Goal: Task Accomplishment & Management: Use online tool/utility

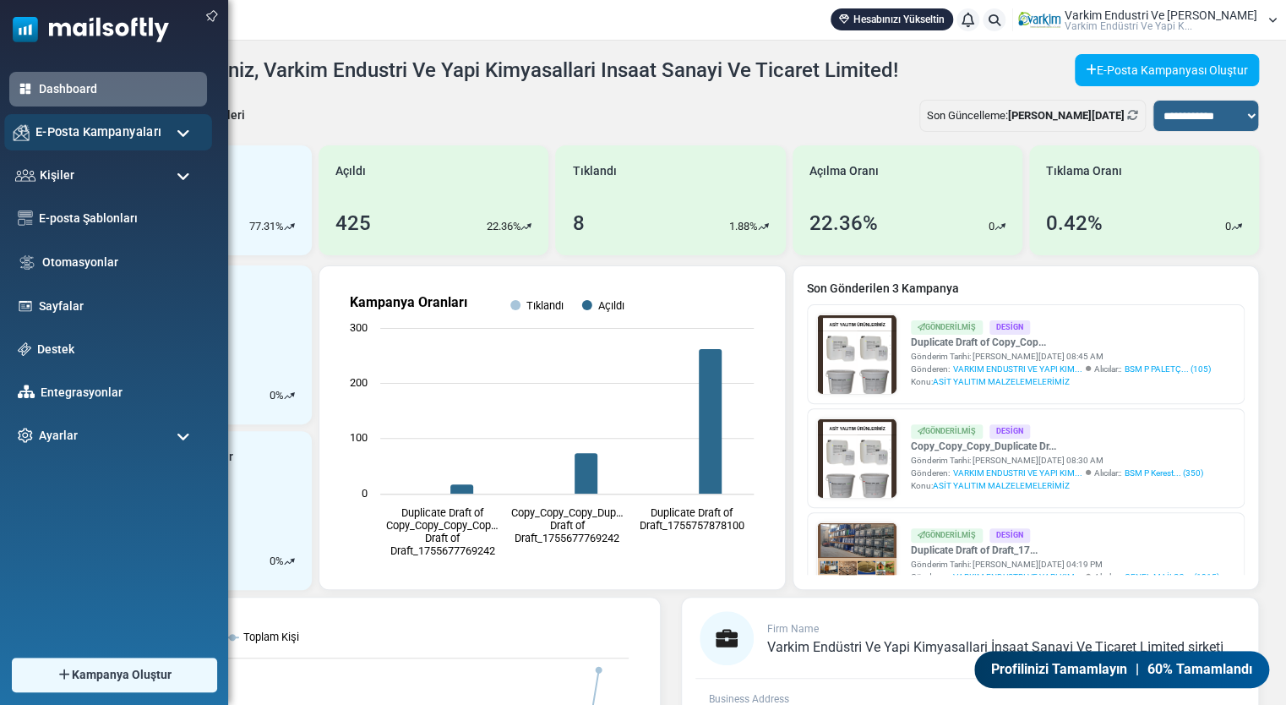
click at [115, 134] on span "E-Posta Kampanyaları" at bounding box center [98, 132] width 126 height 19
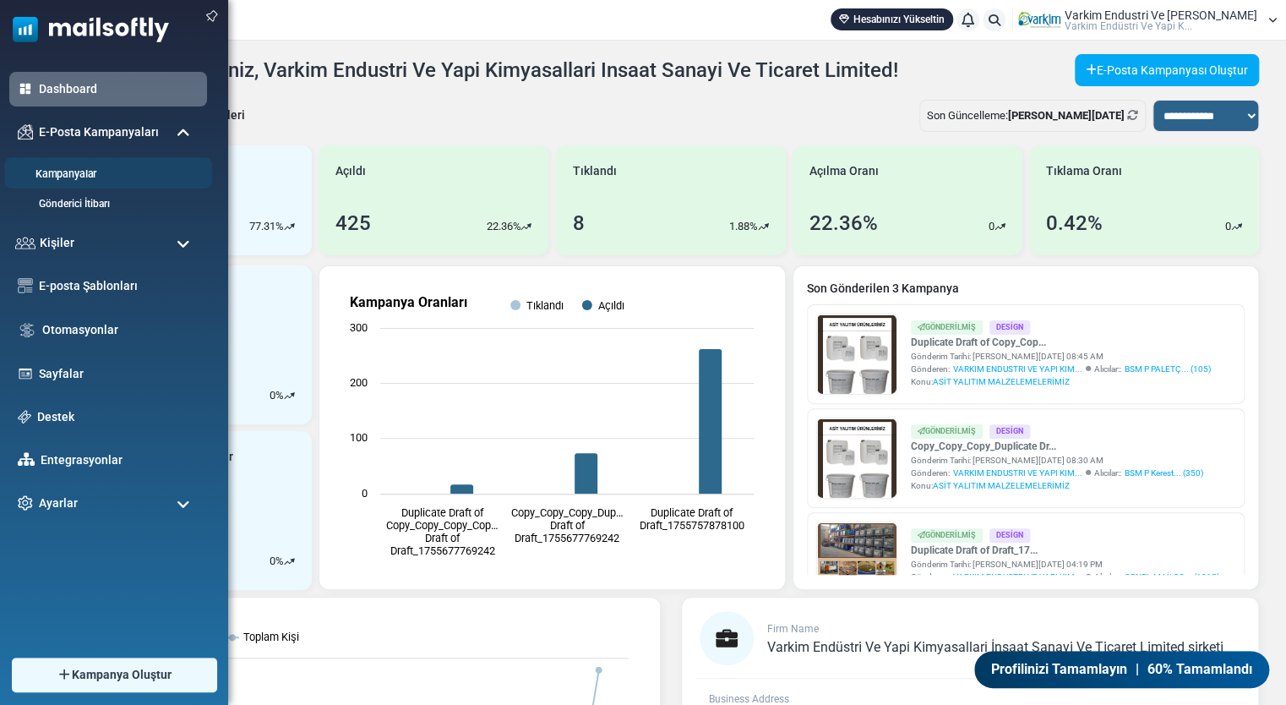
click at [100, 177] on link "Kampanyalar" at bounding box center [105, 174] width 203 height 16
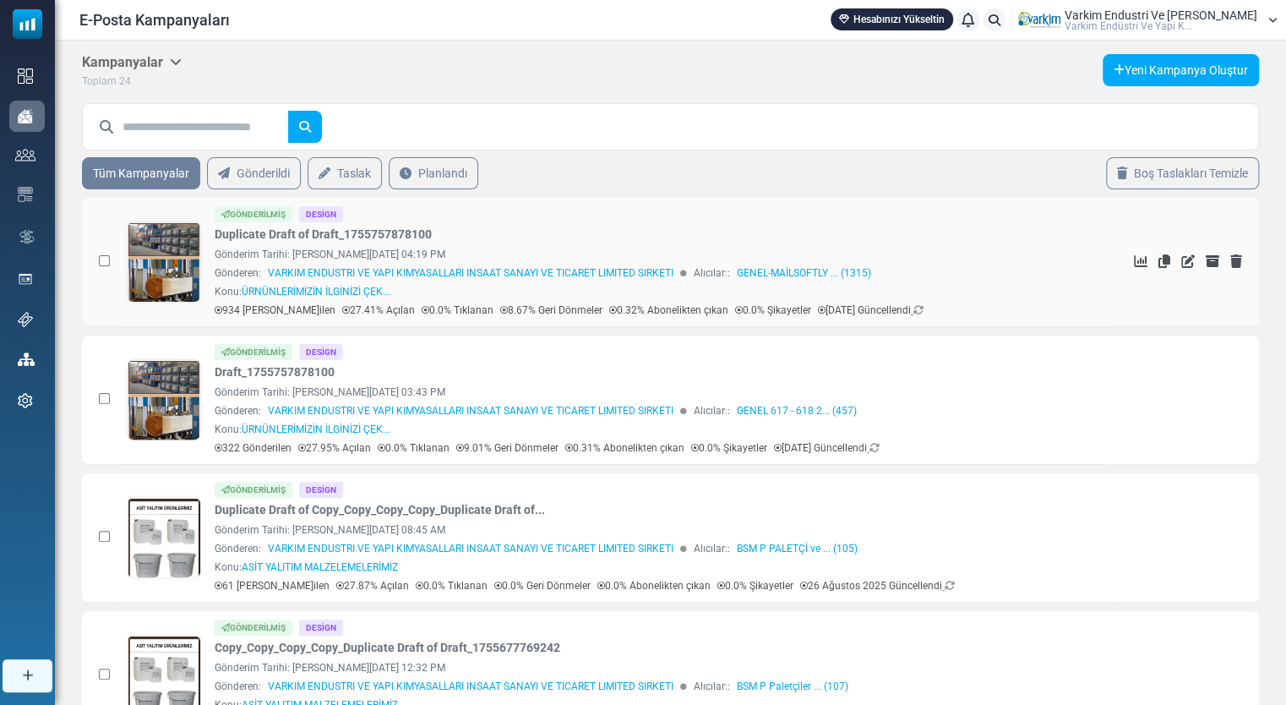
click at [172, 279] on link at bounding box center [164, 309] width 73 height 174
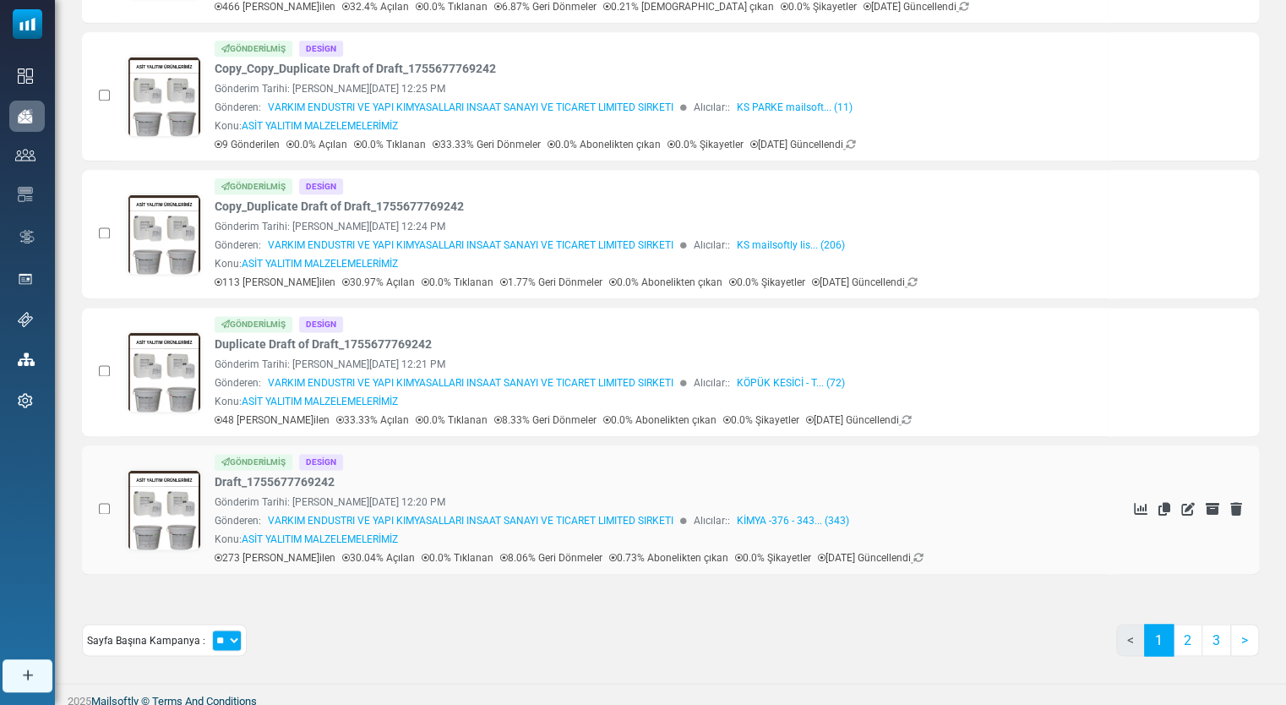
scroll to position [993, 0]
click at [1188, 624] on link "2" at bounding box center [1188, 639] width 30 height 32
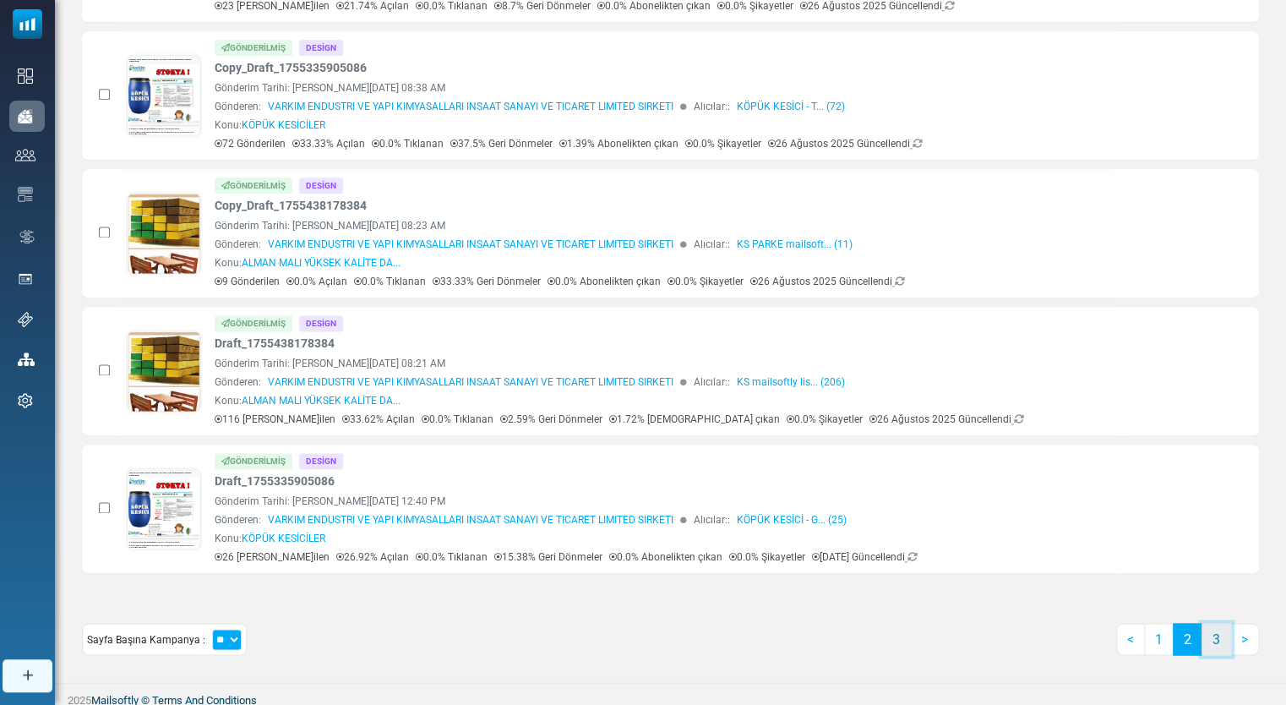
click at [1207, 635] on link "3" at bounding box center [1217, 639] width 30 height 32
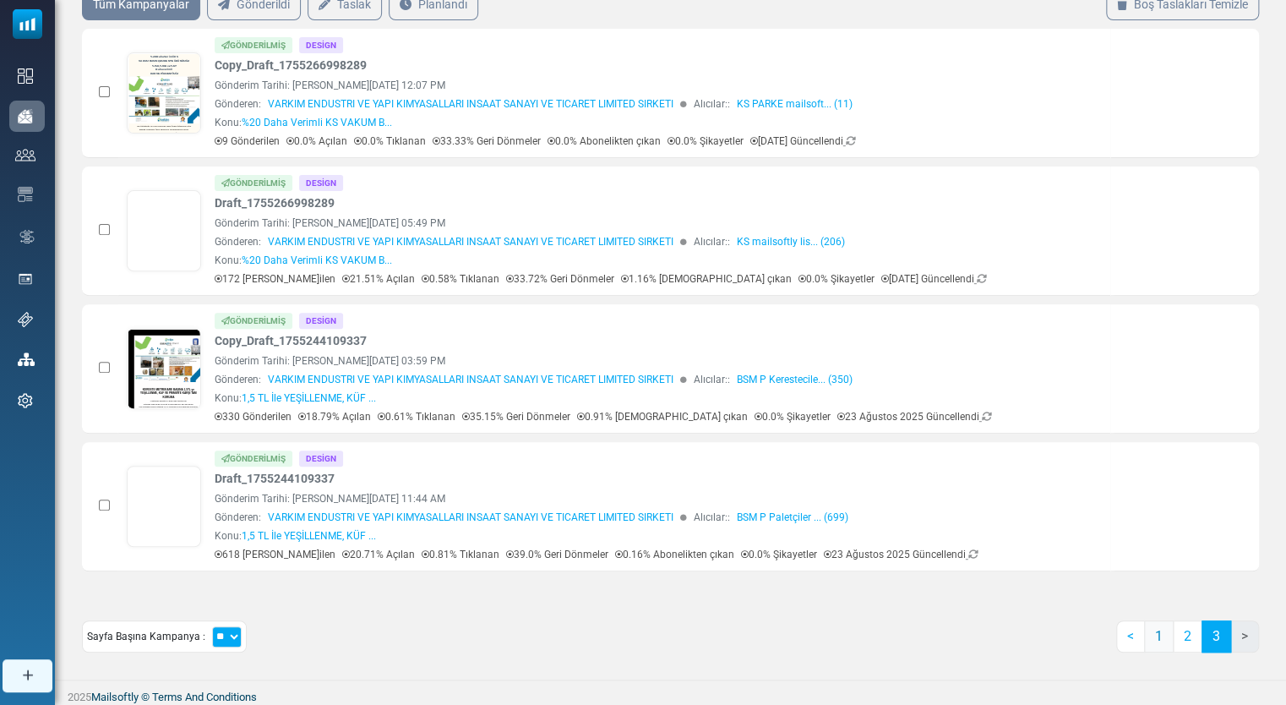
scroll to position [0, 0]
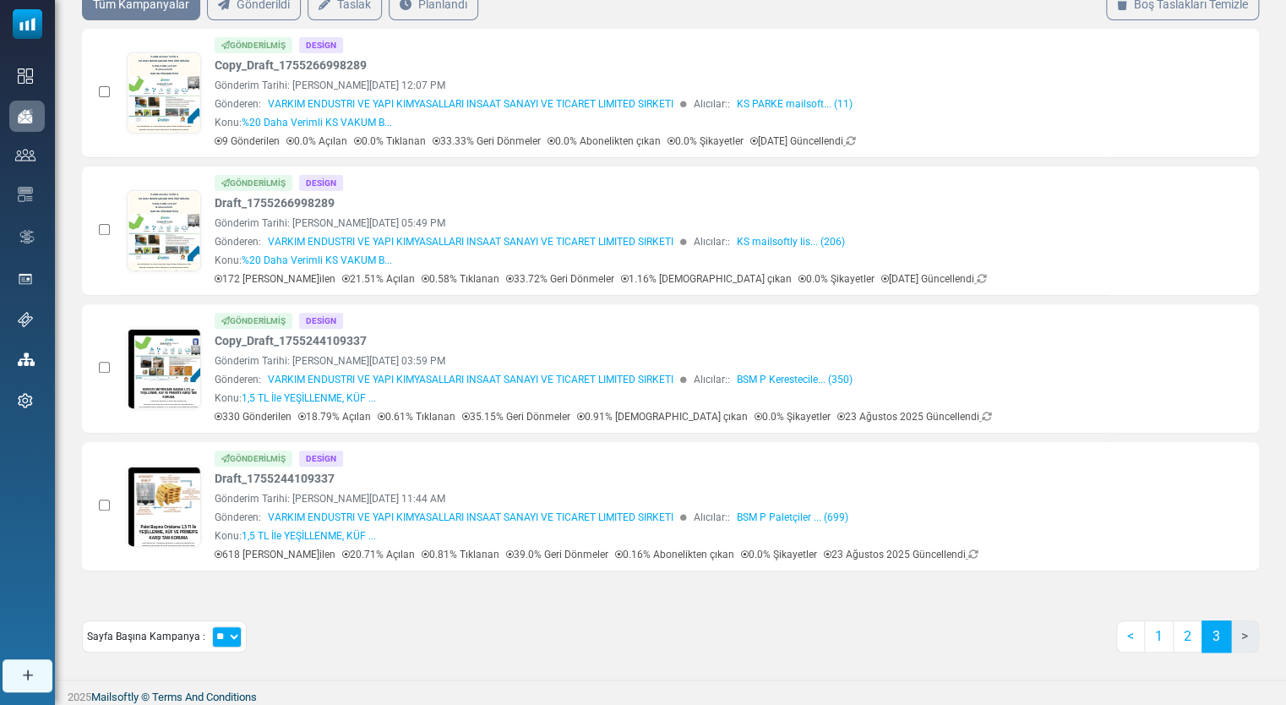
click at [1241, 635] on li ">" at bounding box center [1245, 636] width 28 height 32
click at [281, 357] on div "Gönderim Tarihi: August 15, 2025 at 03:59 PM" at bounding box center [658, 360] width 887 height 15
click at [166, 348] on link at bounding box center [164, 416] width 73 height 174
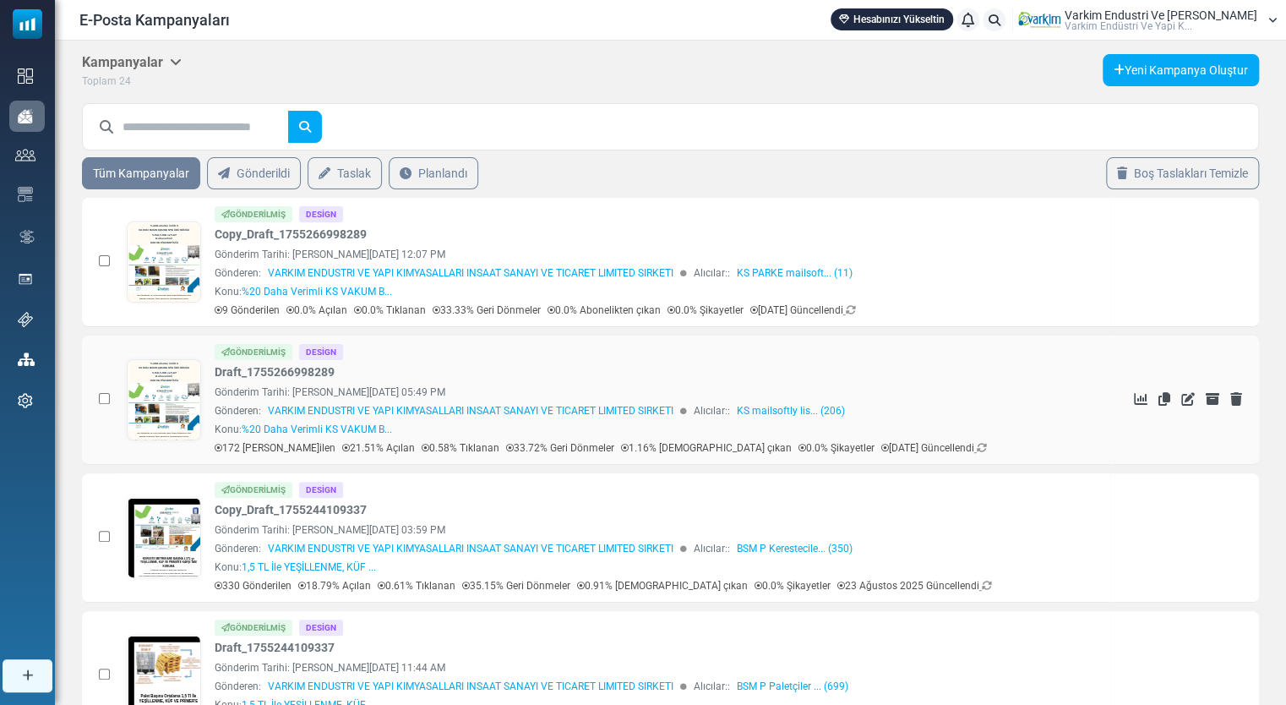
click at [188, 407] on link at bounding box center [164, 447] width 73 height 174
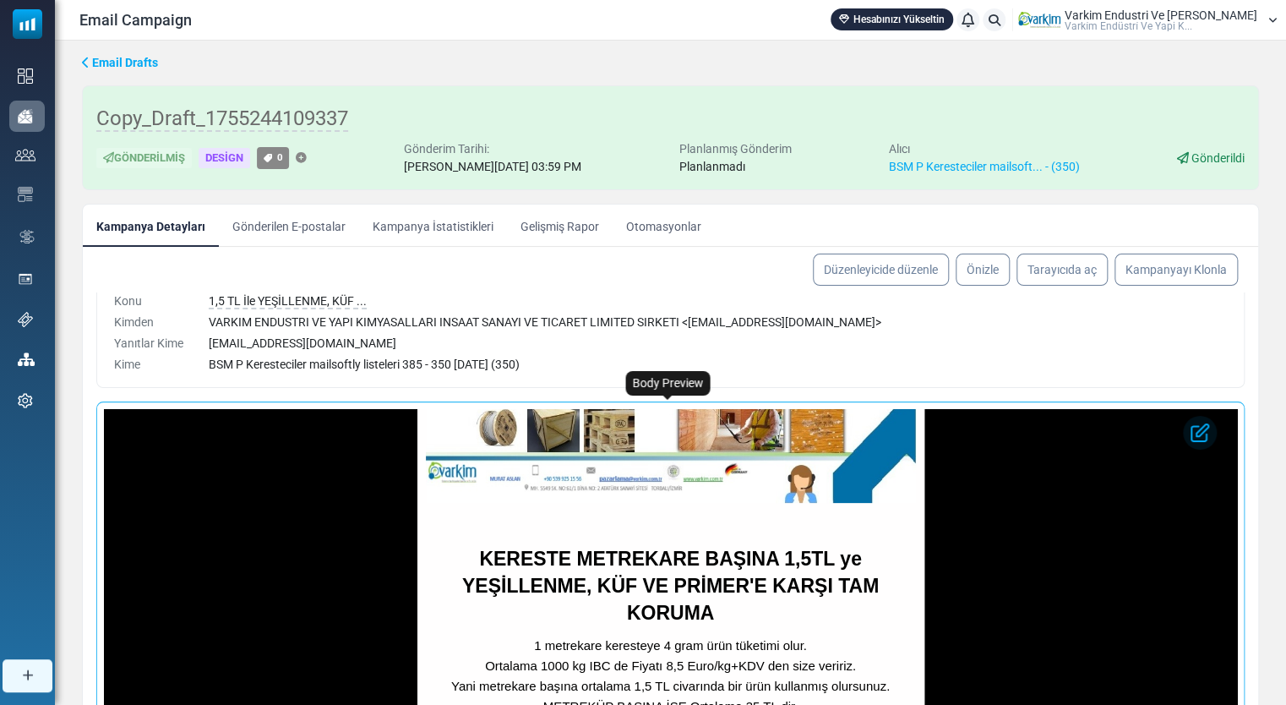
scroll to position [563, 0]
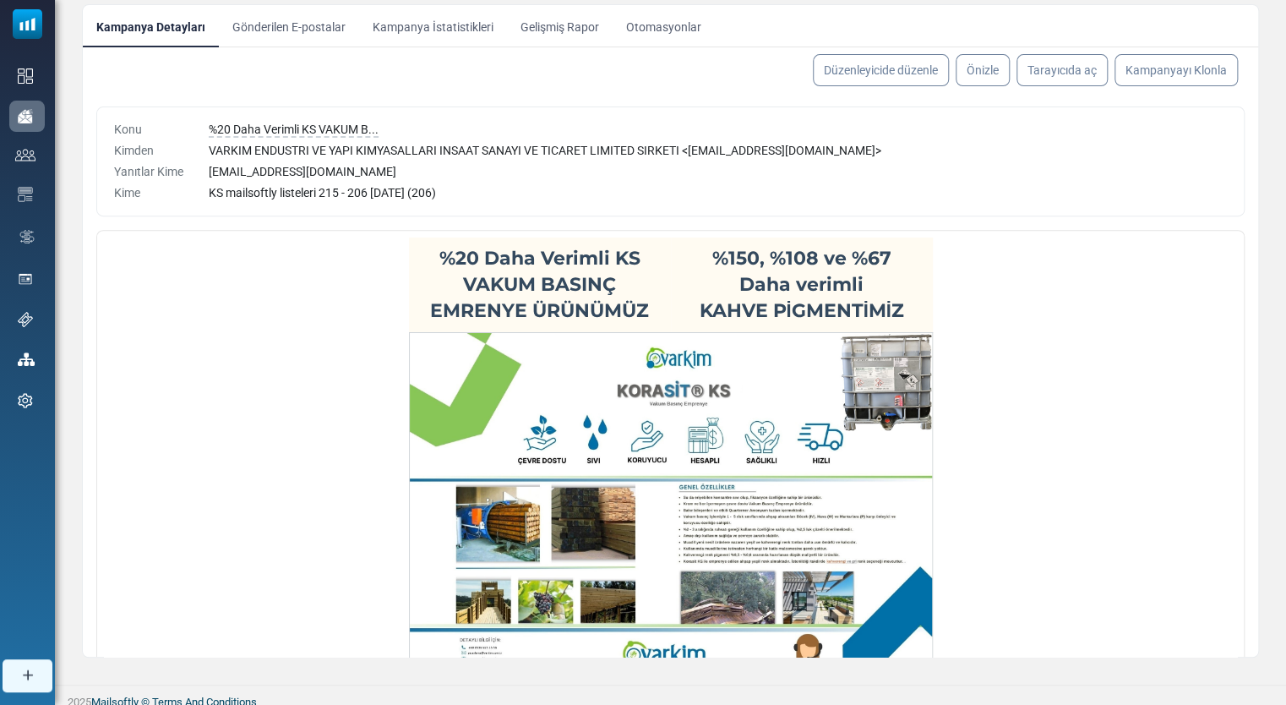
scroll to position [207, 0]
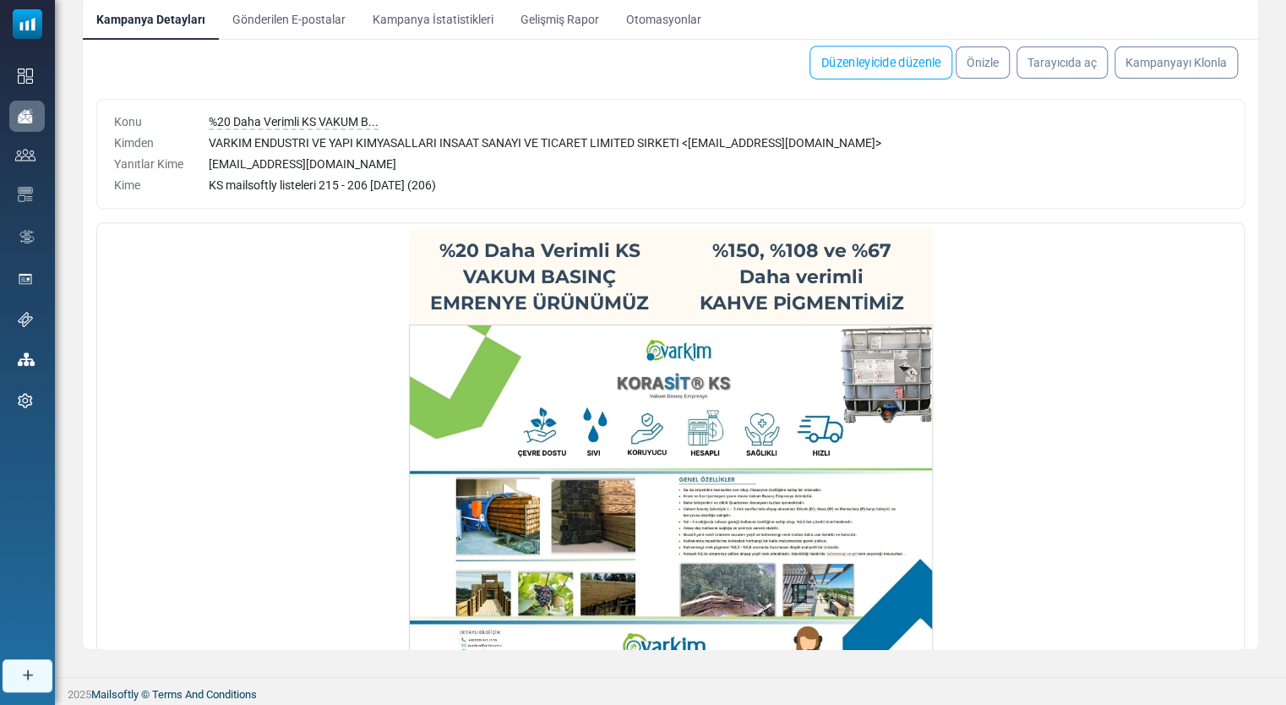
click at [893, 69] on link "Düzenleyicide düzenle" at bounding box center [881, 63] width 143 height 34
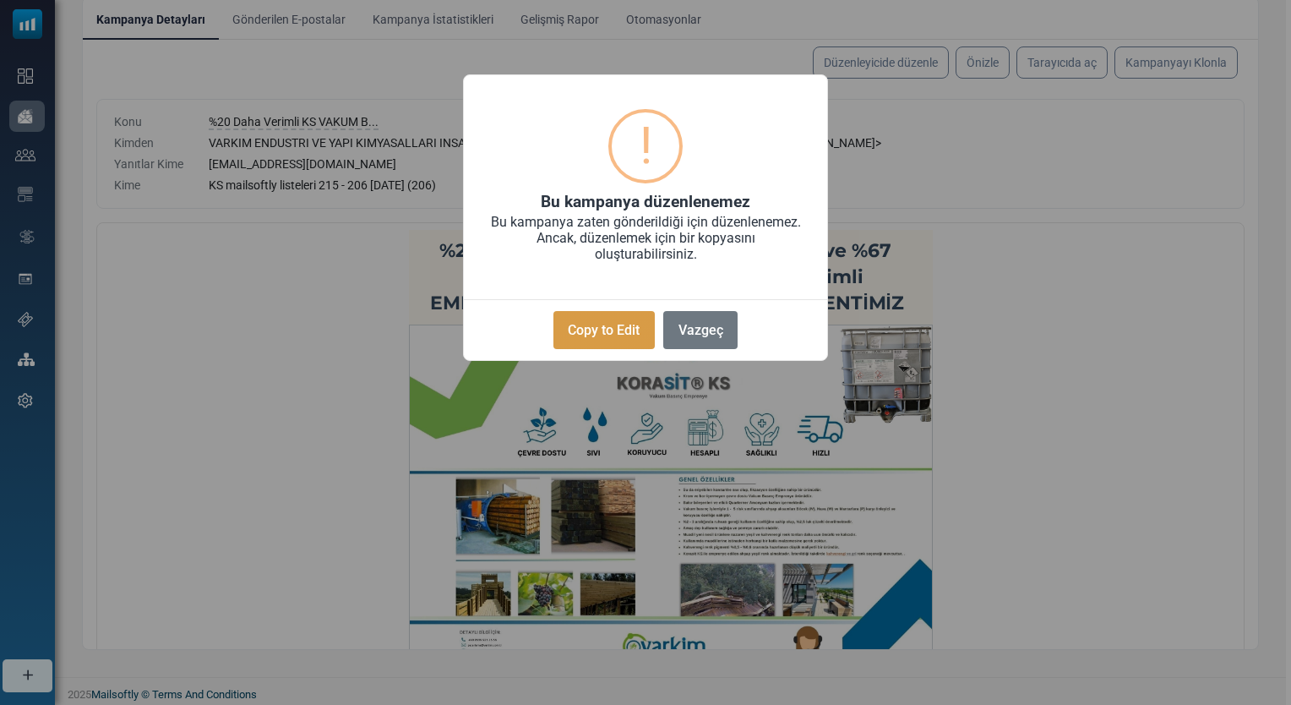
click at [626, 337] on button "Copy to Edit" at bounding box center [603, 330] width 101 height 38
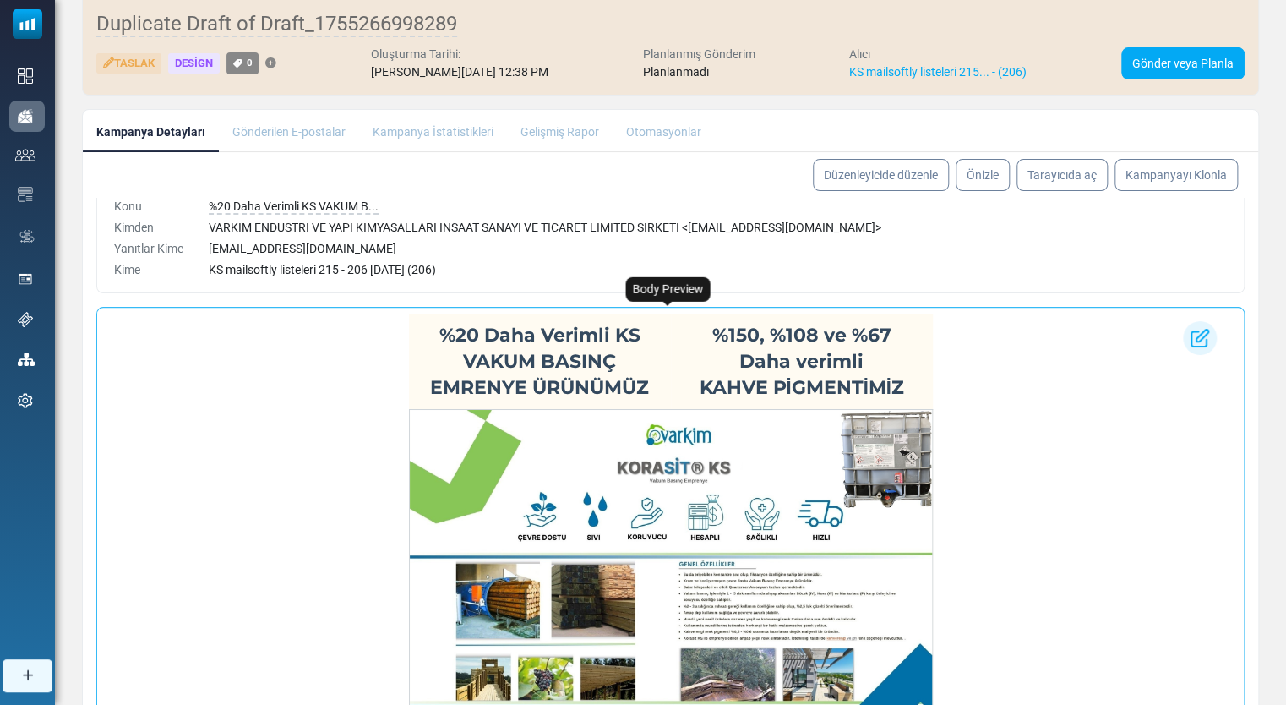
scroll to position [140, 0]
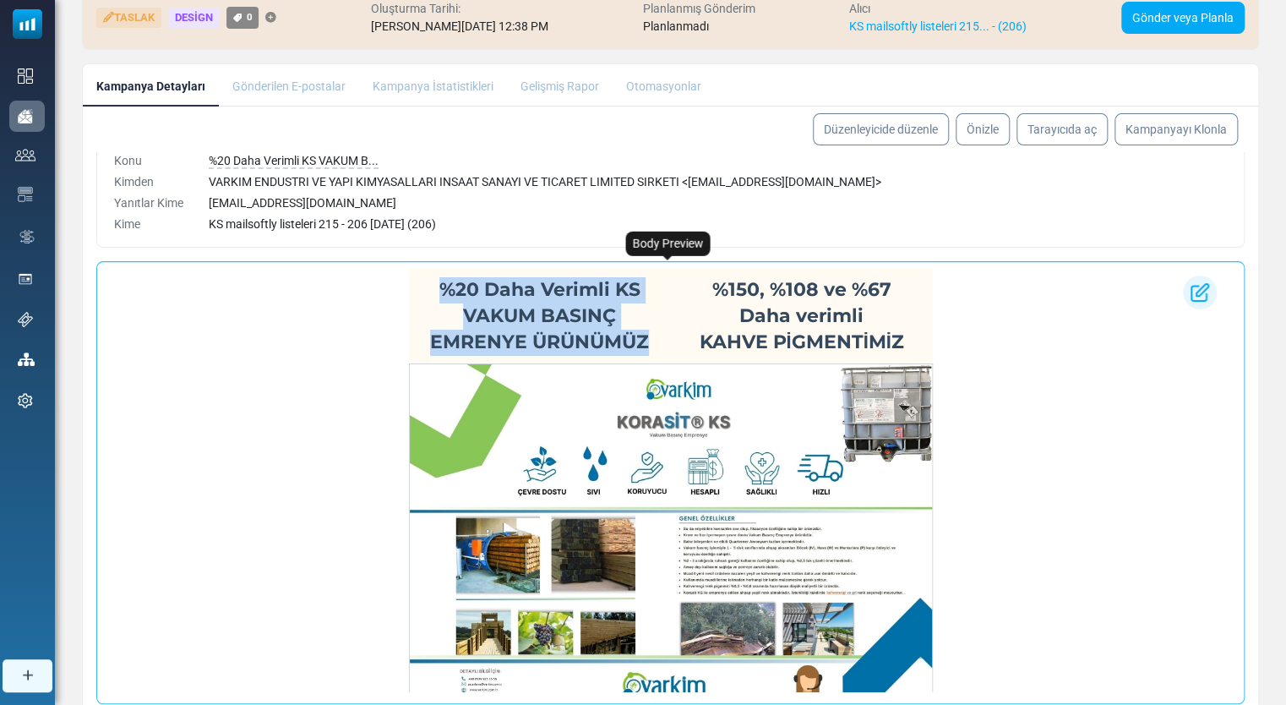
drag, startPoint x: 454, startPoint y: 294, endPoint x: 646, endPoint y: 345, distance: 199.2
click at [646, 345] on h1 "%20 Daha Verimli KS VAKUM BASINÇ EMRENYE ÜRÜNÜMÜZ" at bounding box center [539, 316] width 245 height 78
copy strong "%20 Daha Verimli KS VAKUM BASINÇ EMRENYE ÜRÜNÜMÜZ"
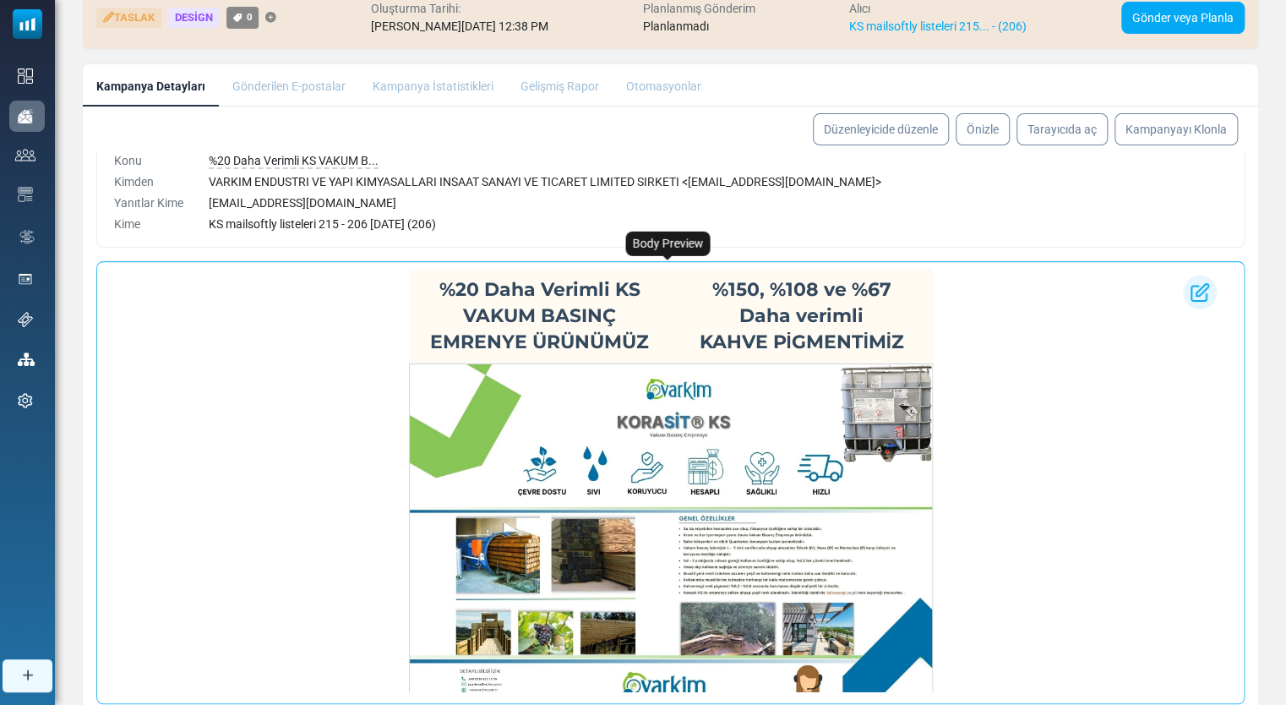
click at [712, 292] on strong "%150, %108 ve %67" at bounding box center [801, 289] width 179 height 23
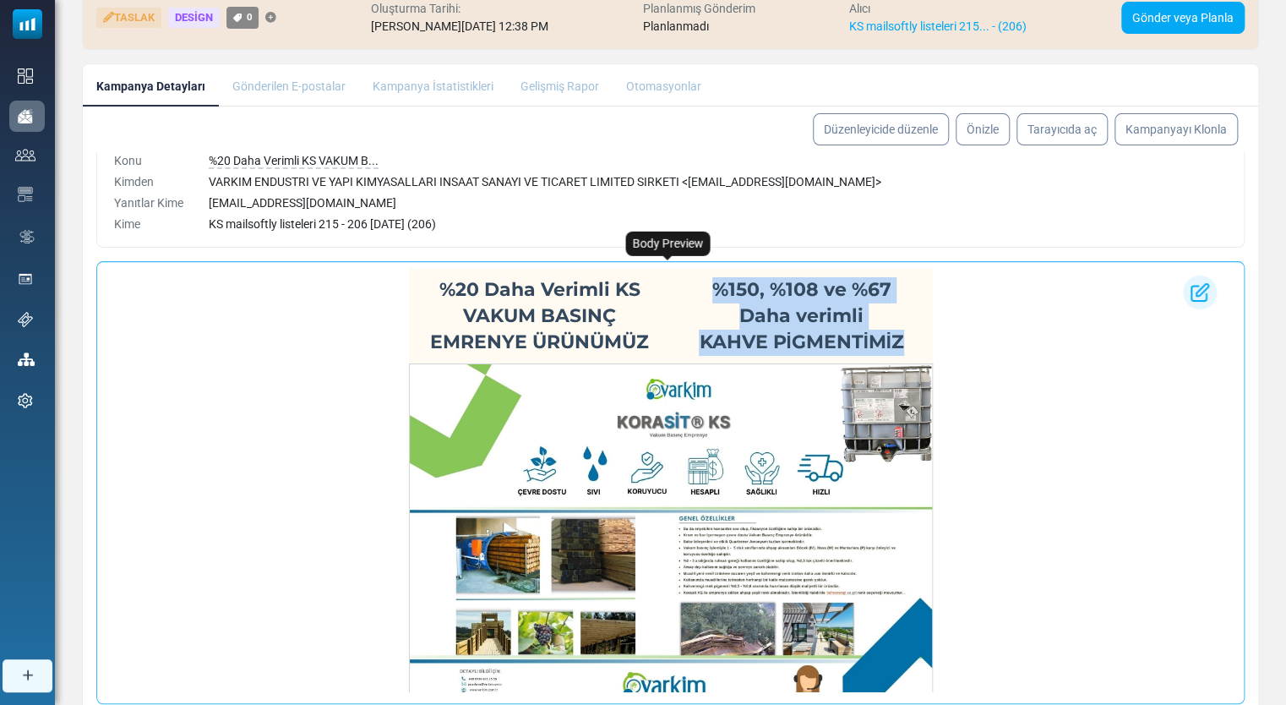
drag, startPoint x: 706, startPoint y: 288, endPoint x: 892, endPoint y: 346, distance: 193.8
click at [892, 346] on span "%150, %108 ve %67 Daha verimli KAHVE PİGMENTİMİZ" at bounding box center [801, 315] width 204 height 75
copy span "%150, %108 ve %67 Daha verimli KAHVE PİGMENTİMİZ"
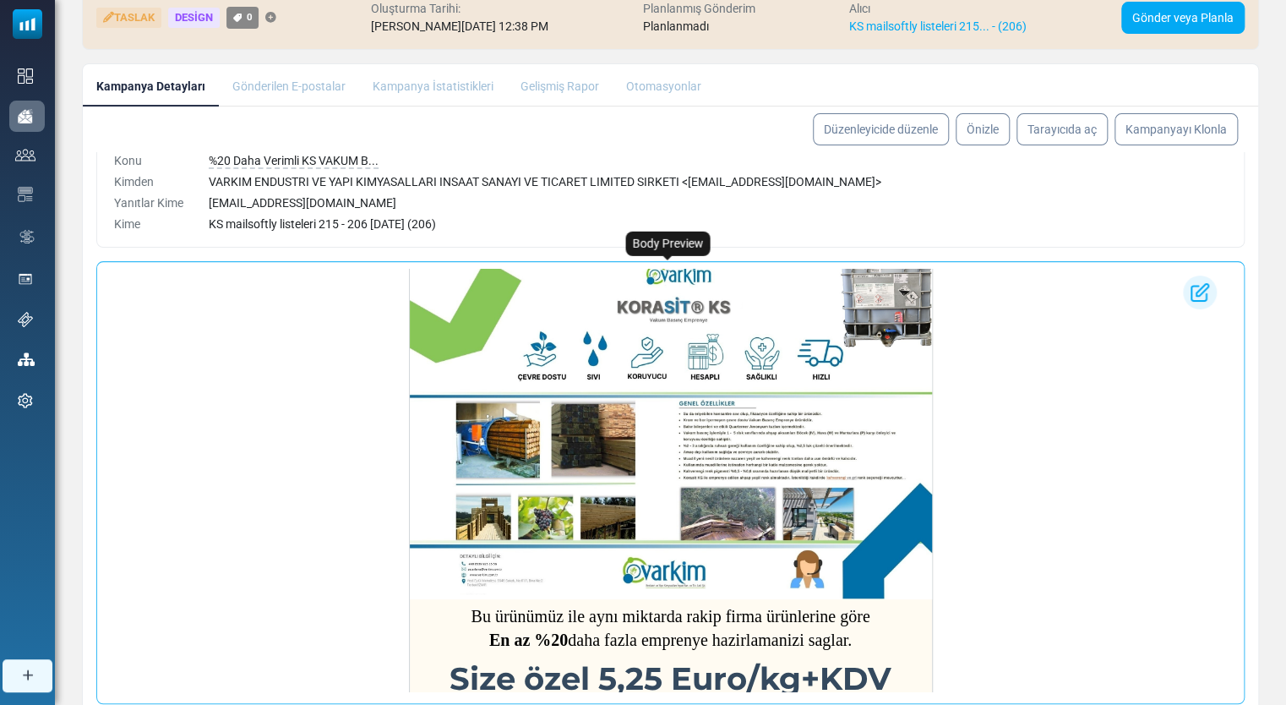
scroll to position [281, 0]
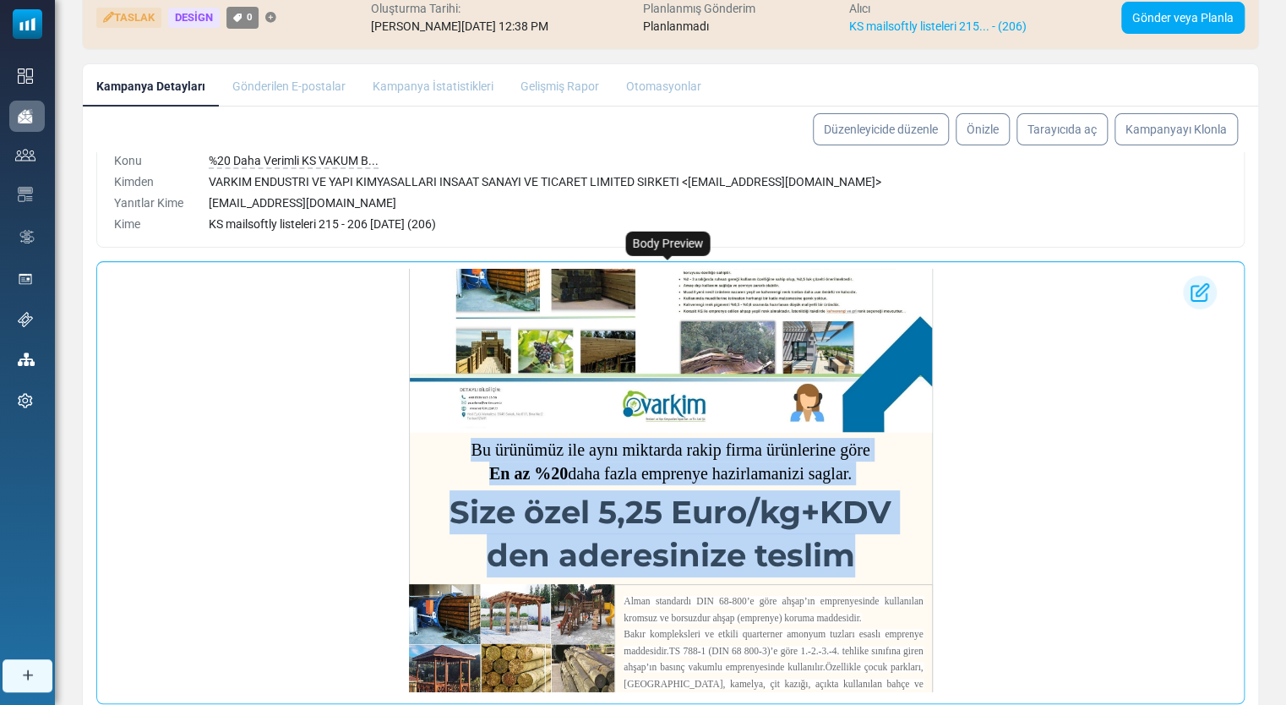
drag, startPoint x: 461, startPoint y: 450, endPoint x: 853, endPoint y: 560, distance: 407.2
click at [853, 560] on div "Bu ürünümüz ile aynı miktarda rakip firma ürünlerine göre En az %20 daha fazla …" at bounding box center [671, 333] width 524 height 502
copy div "Bu ürünümüz ile aynı miktarda rakip firma ürünlerine göre En az %20 daha fazla …"
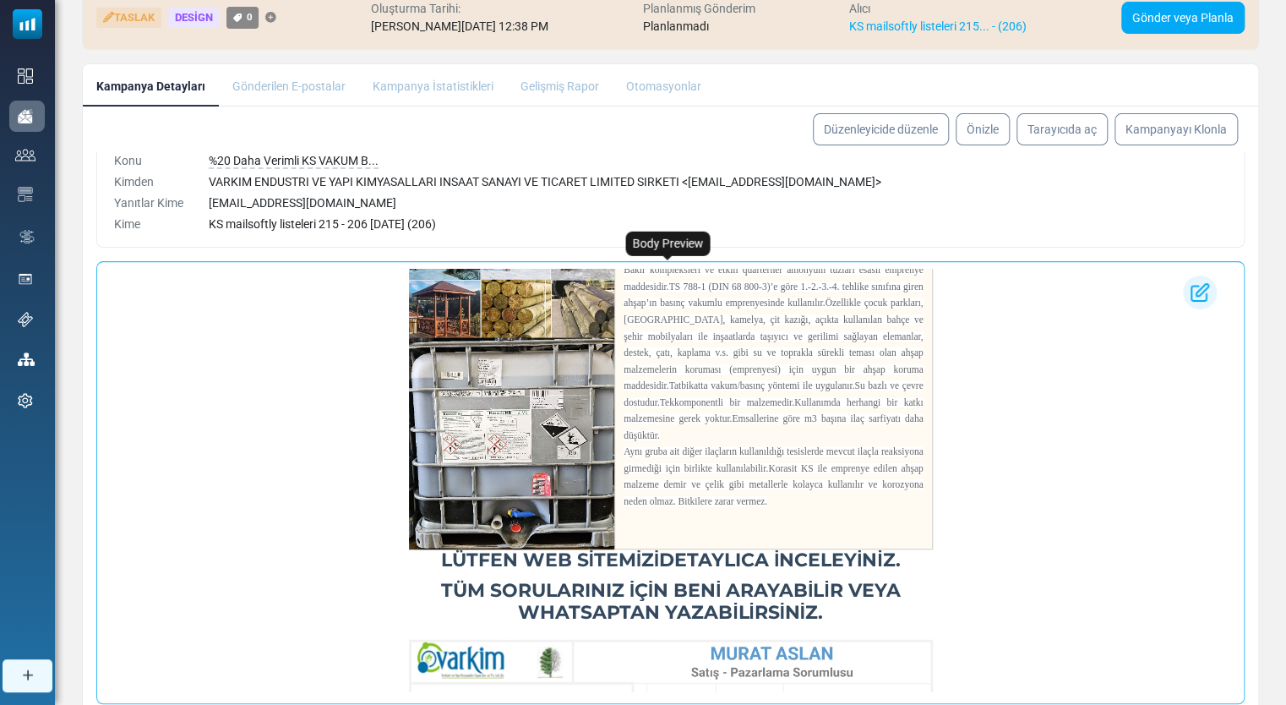
scroll to position [704, 0]
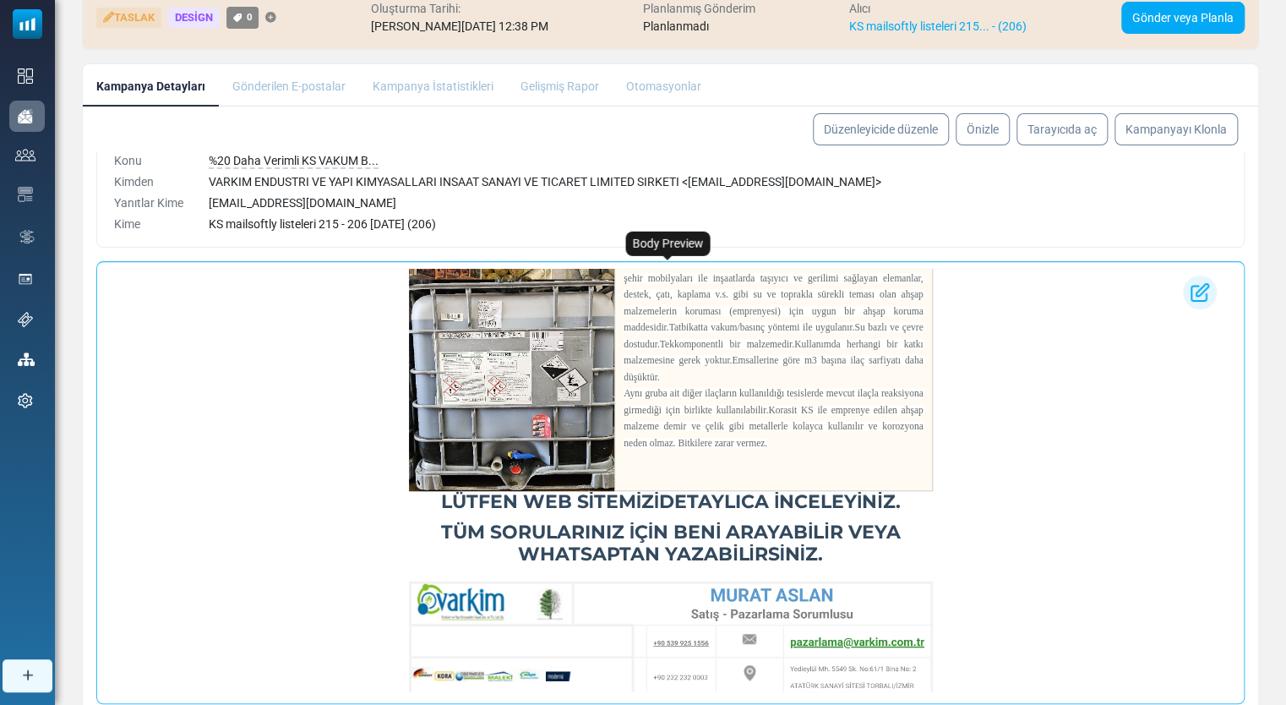
click at [529, 396] on img at bounding box center [512, 326] width 206 height 330
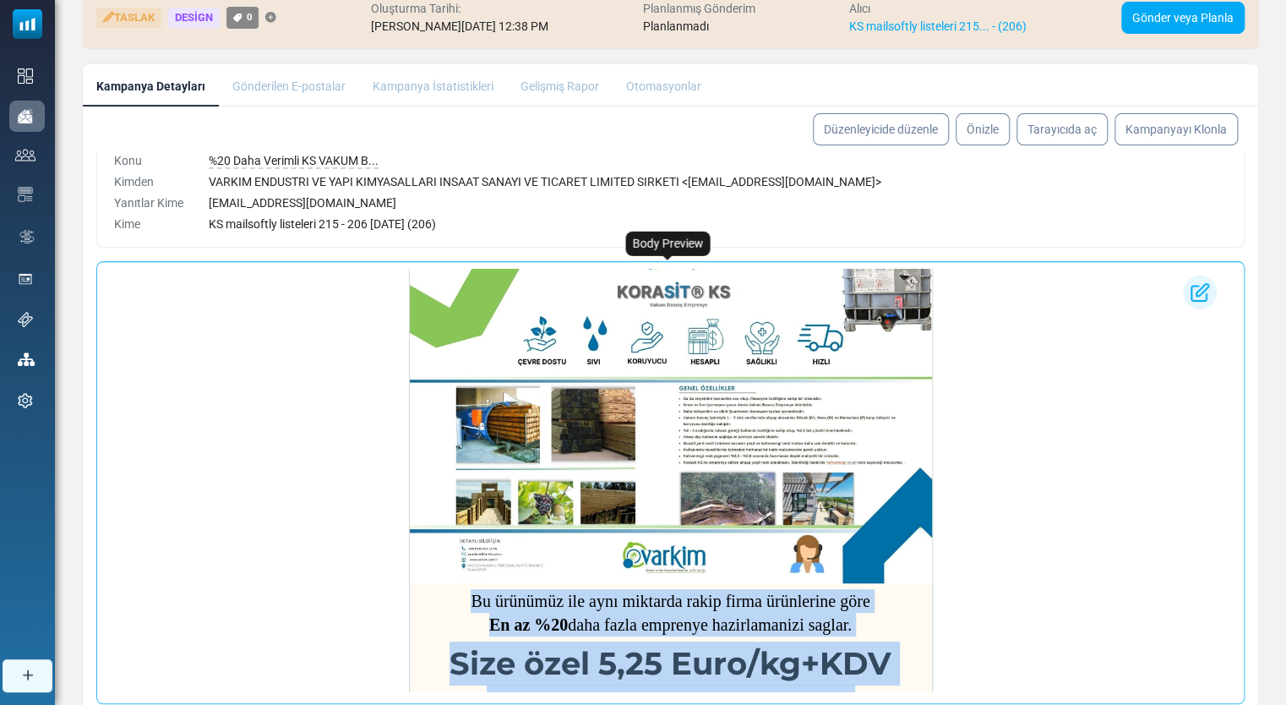
scroll to position [0, 0]
